Goal: Task Accomplishment & Management: Complete application form

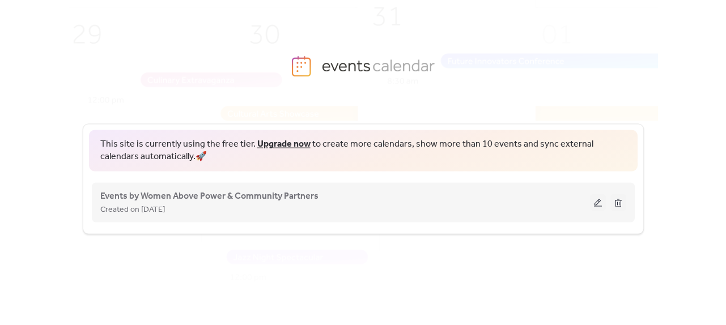
click at [222, 205] on div "Created on [DATE]" at bounding box center [345, 209] width 490 height 14
click at [221, 192] on span "Events by Women Above Power & Community Partners" at bounding box center [209, 196] width 218 height 14
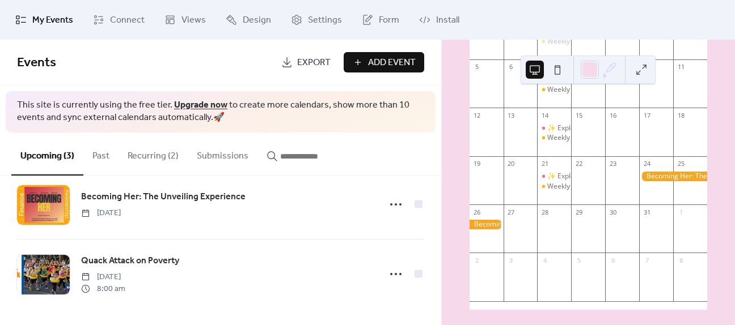
scroll to position [163, 0]
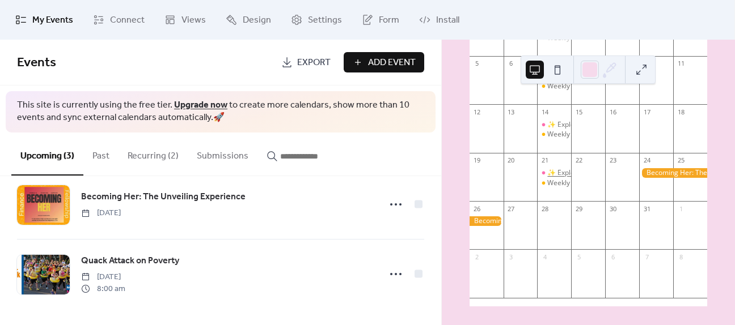
click at [566, 172] on div "✨ Exploring Abuse & DV: A Six-Week Special Series ✨" at bounding box center [634, 173] width 174 height 10
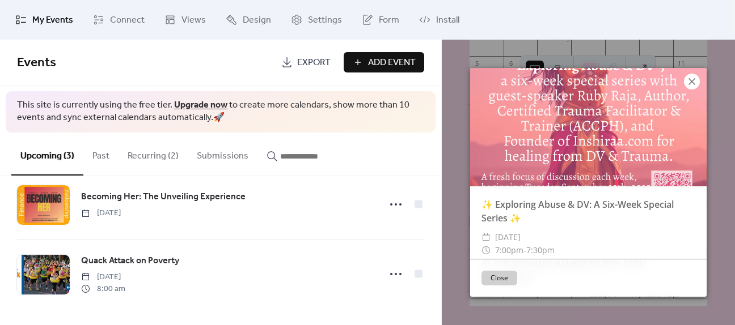
click at [687, 77] on icon at bounding box center [692, 82] width 14 height 14
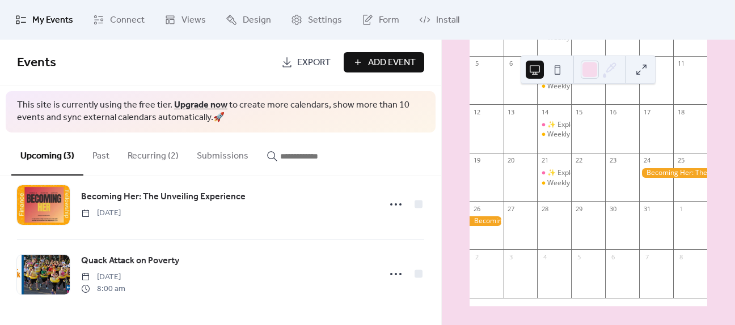
click at [150, 151] on button "Recurring (2)" at bounding box center [153, 154] width 69 height 42
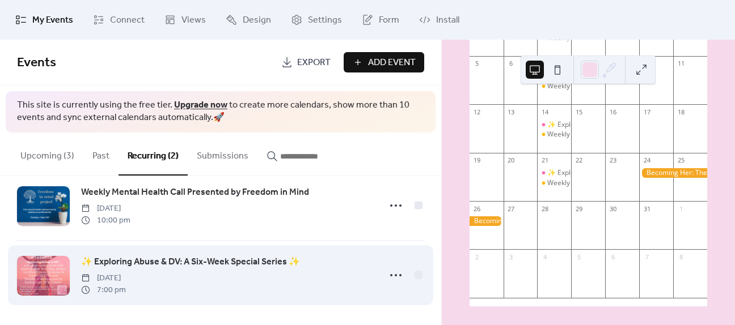
scroll to position [23, 0]
click at [200, 260] on span "✨ Exploring Abuse & DV: A Six-Week Special Series ✨" at bounding box center [190, 262] width 219 height 14
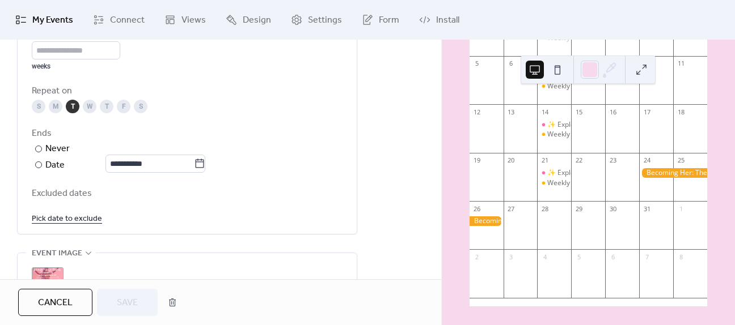
scroll to position [680, 0]
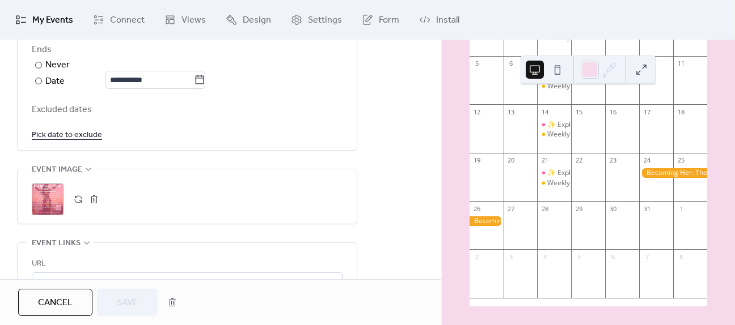
click at [75, 196] on button "button" at bounding box center [78, 200] width 16 height 16
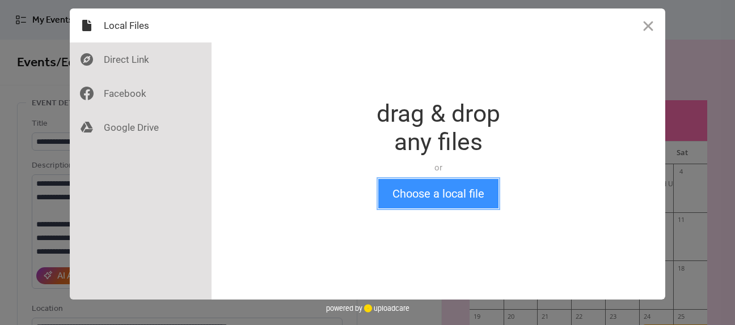
click at [395, 197] on button "Choose a local file" at bounding box center [438, 193] width 120 height 29
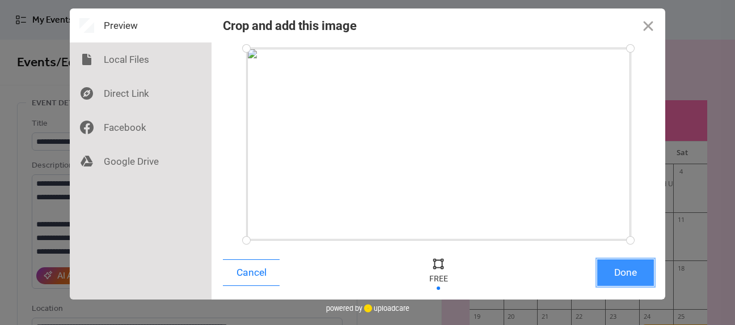
click at [637, 266] on button "Done" at bounding box center [625, 273] width 57 height 27
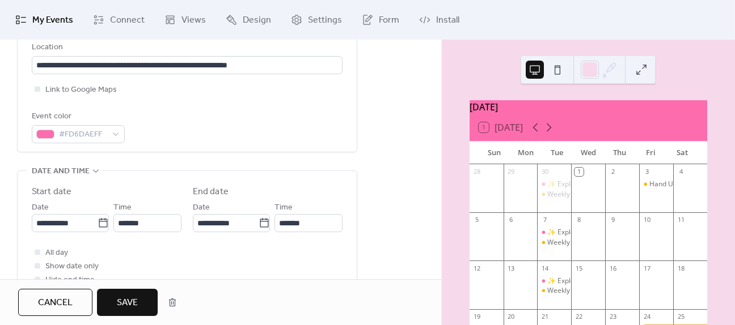
scroll to position [265, 0]
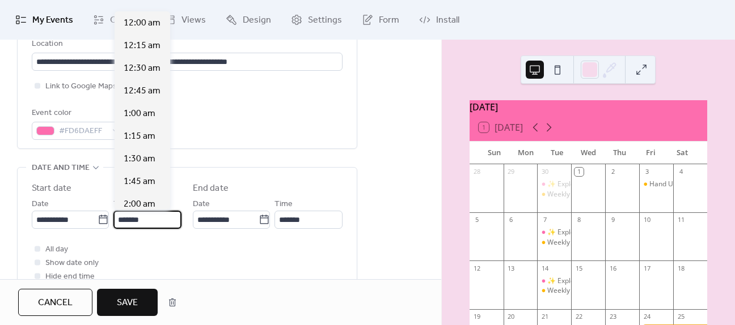
click at [121, 218] on input "*******" at bounding box center [147, 220] width 68 height 18
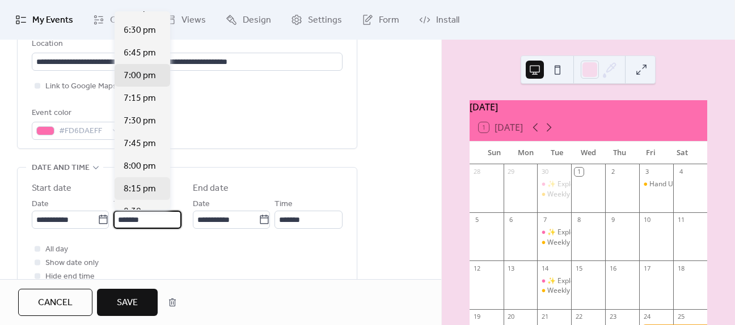
scroll to position [1667, 0]
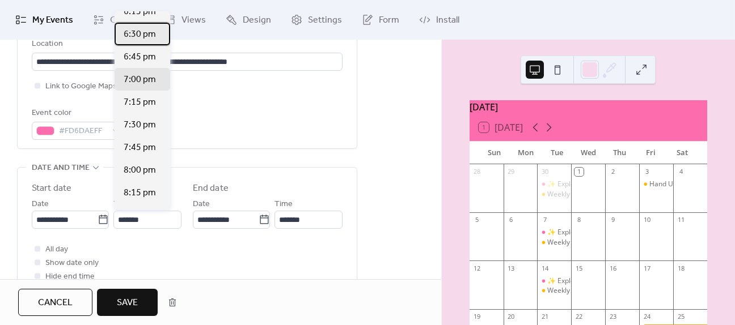
click at [150, 41] on span "6:30 pm" at bounding box center [140, 35] width 32 height 14
type input "*******"
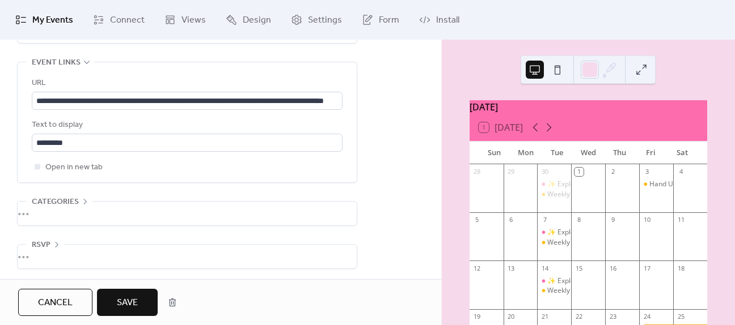
scroll to position [863, 0]
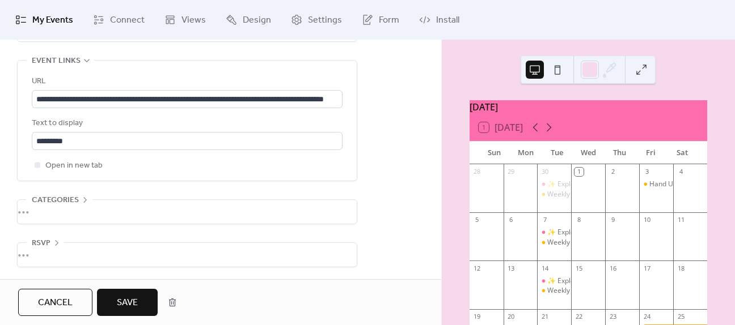
click at [136, 298] on span "Save" at bounding box center [127, 304] width 21 height 14
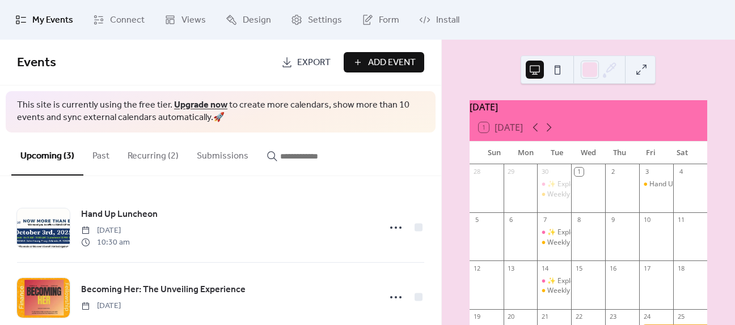
click at [136, 160] on button "Recurring (2)" at bounding box center [153, 154] width 69 height 42
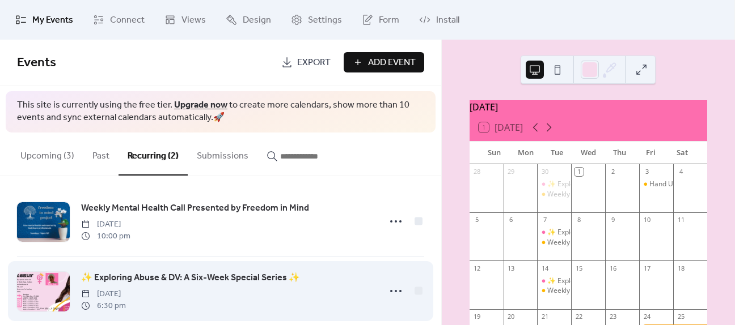
scroll to position [23, 0]
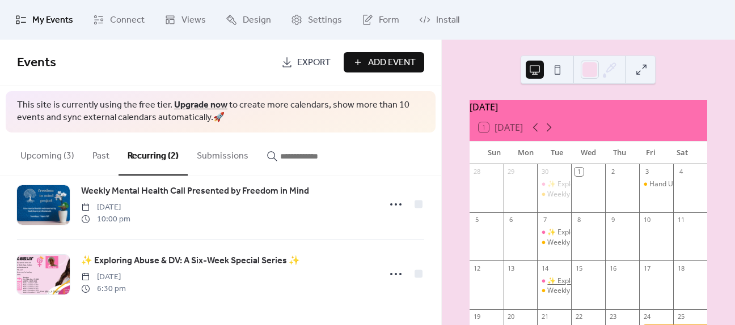
click at [564, 286] on div "✨ Exploring Abuse & DV: A Six-Week Special Series ✨" at bounding box center [634, 282] width 174 height 10
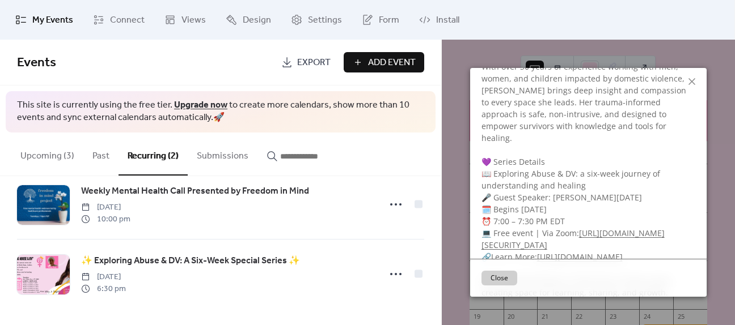
scroll to position [284, 0]
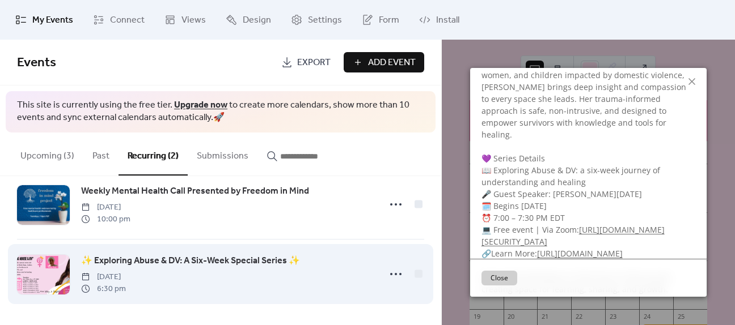
click at [227, 256] on span "✨ Exploring Abuse & DV: A Six-Week Special Series ✨" at bounding box center [190, 262] width 219 height 14
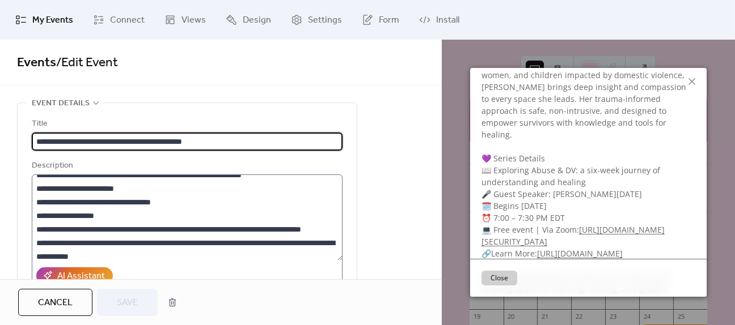
scroll to position [113, 0]
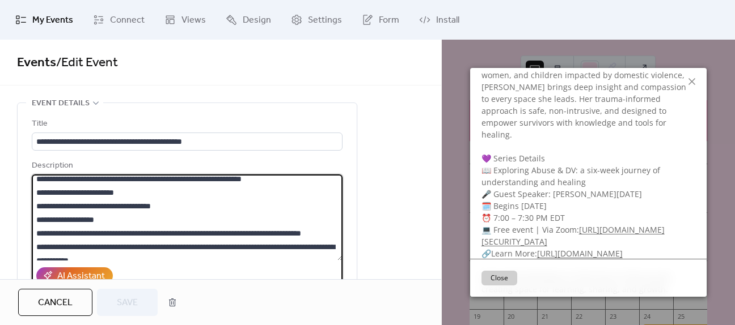
click at [52, 231] on textarea at bounding box center [187, 218] width 311 height 86
click at [82, 231] on textarea at bounding box center [187, 218] width 311 height 86
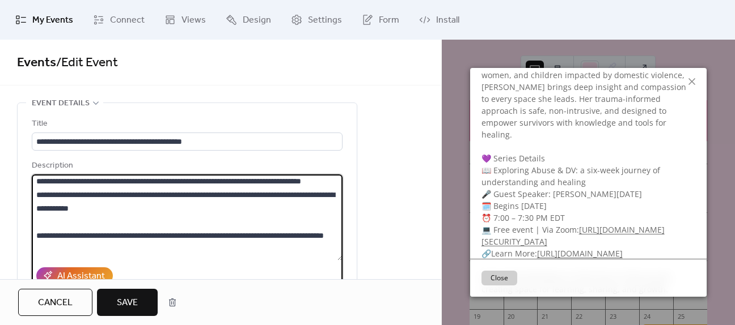
scroll to position [170, 0]
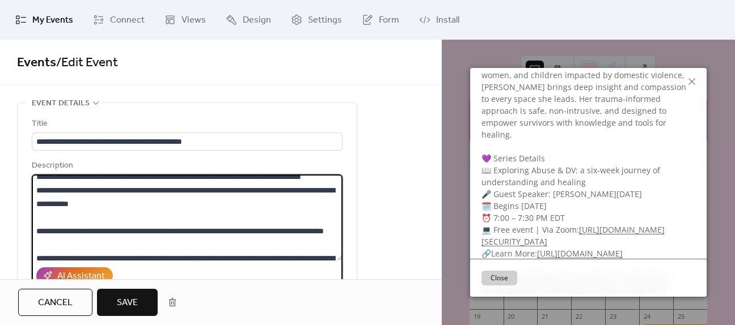
drag, startPoint x: 218, startPoint y: 203, endPoint x: 168, endPoint y: 199, distance: 50.1
click at [168, 199] on textarea at bounding box center [187, 218] width 311 height 86
click at [206, 202] on textarea at bounding box center [187, 218] width 311 height 86
click at [221, 205] on textarea at bounding box center [187, 218] width 311 height 86
drag, startPoint x: 234, startPoint y: 209, endPoint x: 121, endPoint y: 194, distance: 113.7
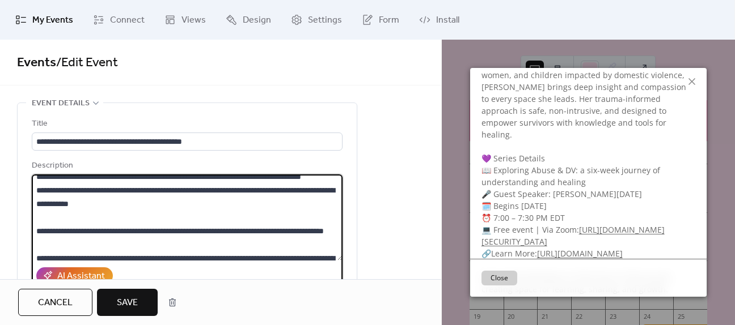
click at [121, 194] on textarea at bounding box center [187, 218] width 311 height 86
drag, startPoint x: 125, startPoint y: 189, endPoint x: 229, endPoint y: 191, distance: 103.8
click at [229, 191] on textarea "**********" at bounding box center [187, 218] width 311 height 86
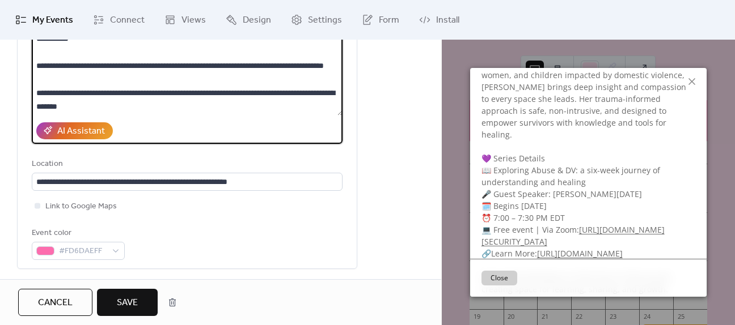
scroll to position [113, 0]
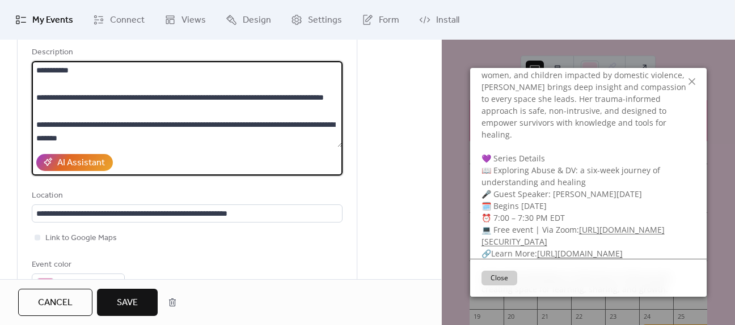
click at [177, 137] on textarea "**********" at bounding box center [187, 104] width 311 height 86
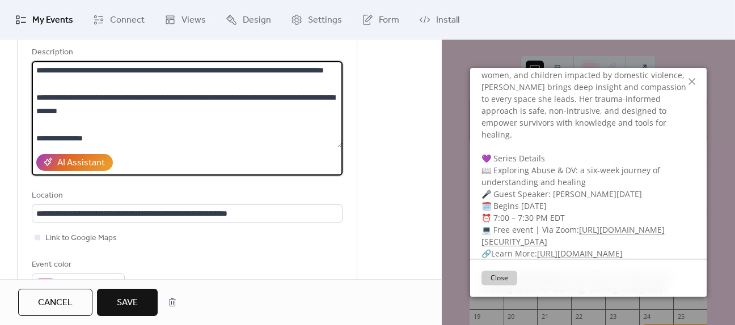
paste textarea "**********"
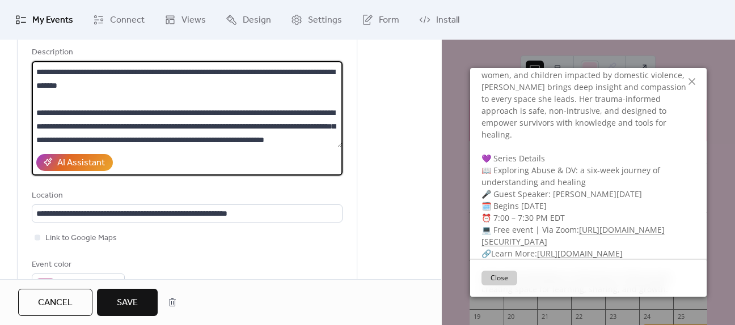
scroll to position [298, 0]
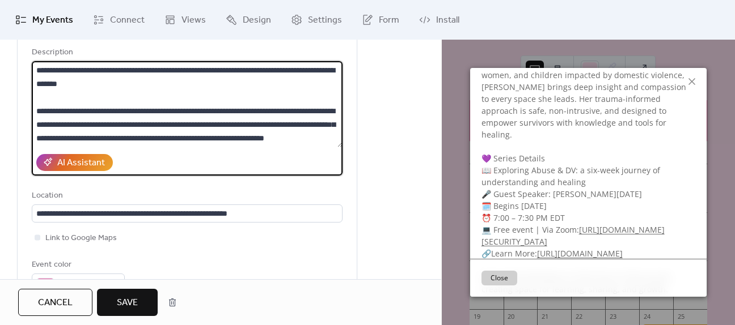
type textarea "**********"
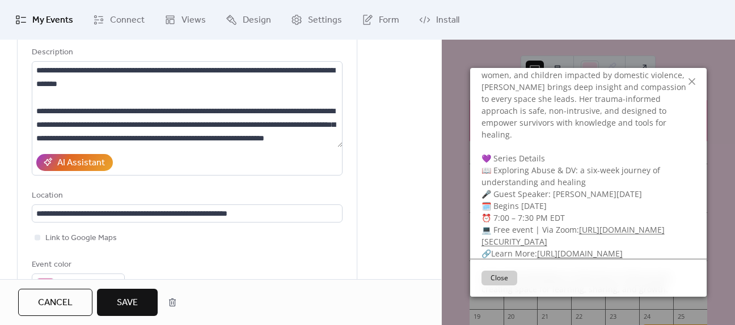
click at [141, 299] on button "Save" at bounding box center [127, 302] width 61 height 27
